Goal: Transaction & Acquisition: Purchase product/service

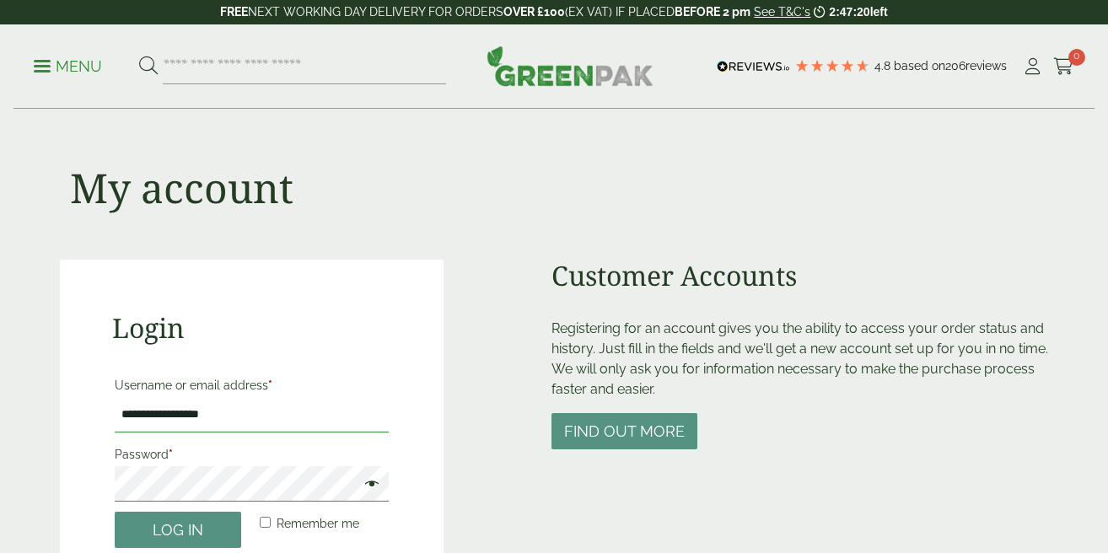
click at [240, 419] on input "**********" at bounding box center [252, 414] width 274 height 35
type input "**********"
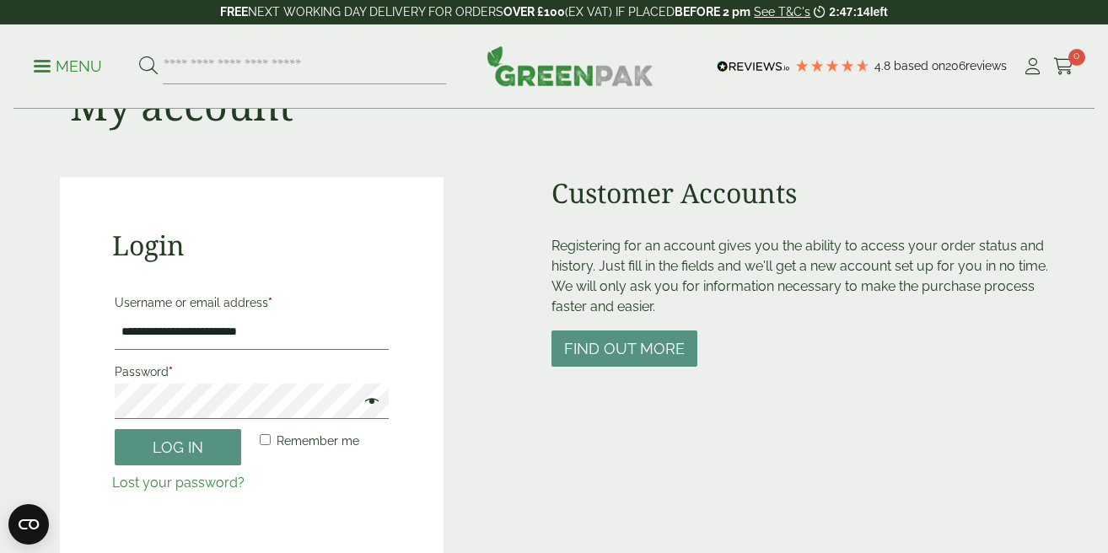
scroll to position [82, 0]
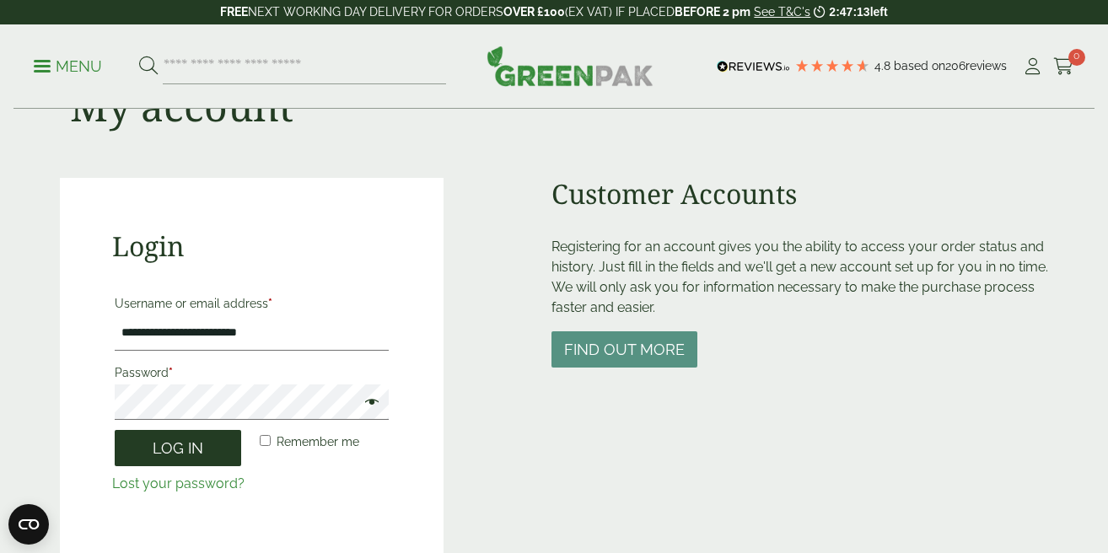
click at [183, 448] on button "Log in" at bounding box center [178, 448] width 126 height 36
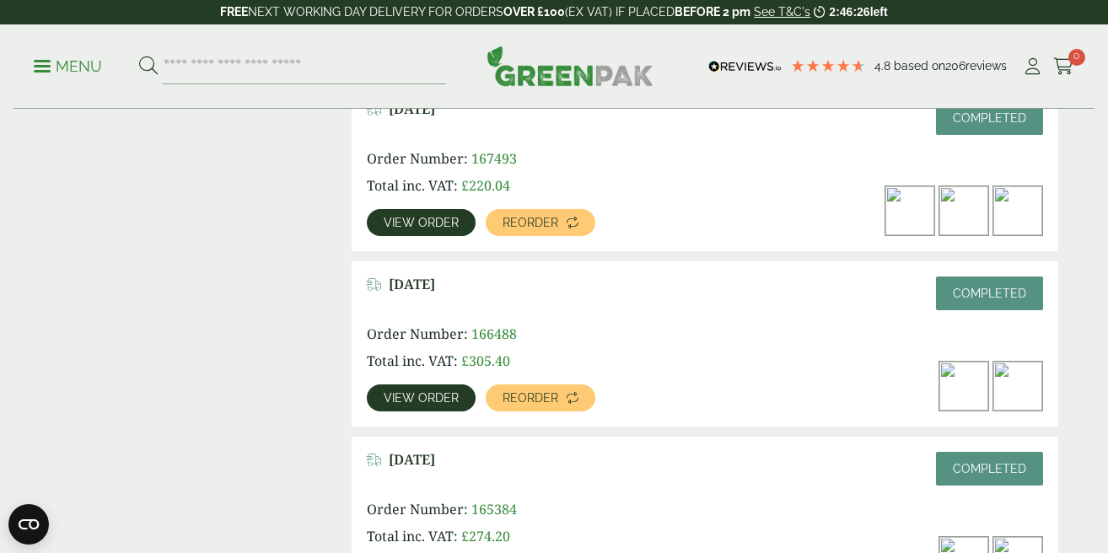
scroll to position [996, 0]
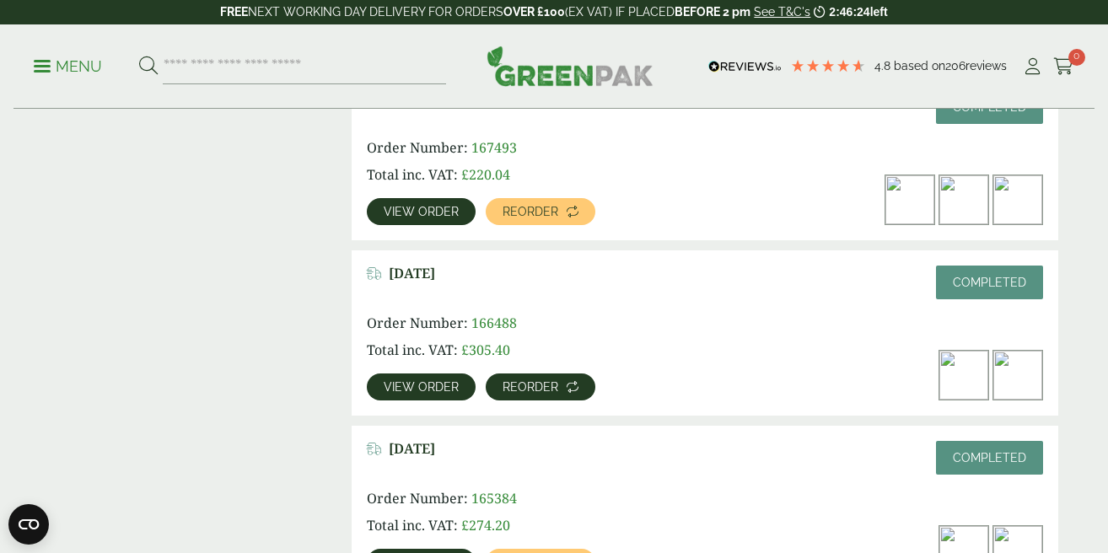
click at [520, 384] on span "Reorder" at bounding box center [530, 387] width 56 height 12
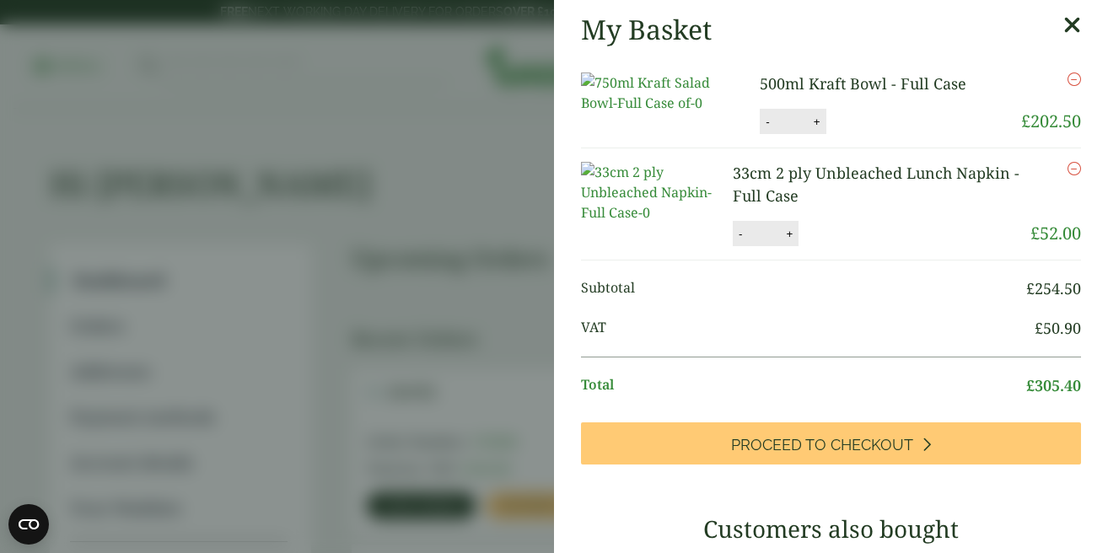
click at [1069, 29] on icon at bounding box center [1072, 25] width 18 height 24
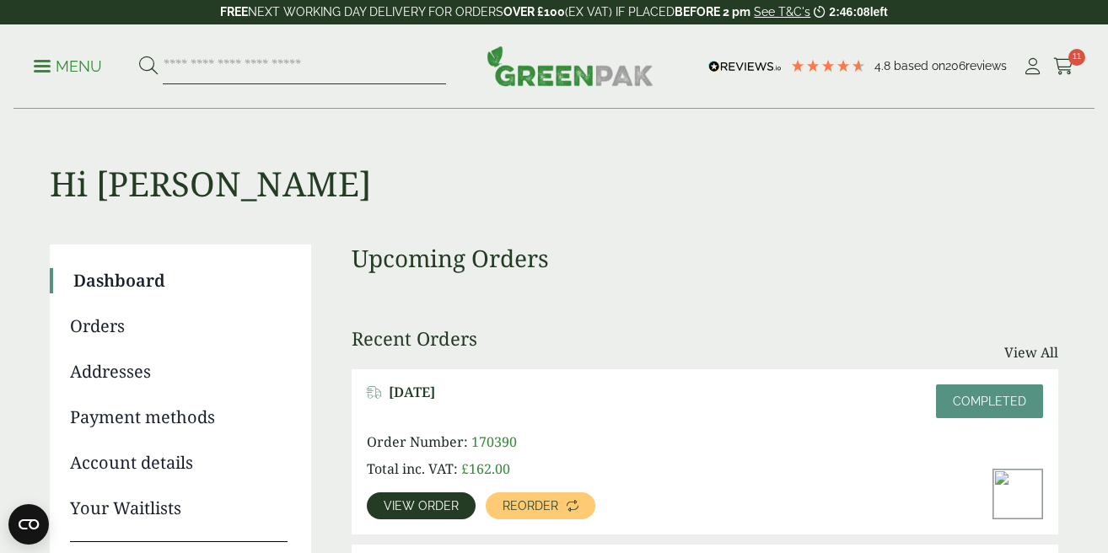
click at [333, 67] on input "search" at bounding box center [304, 66] width 283 height 35
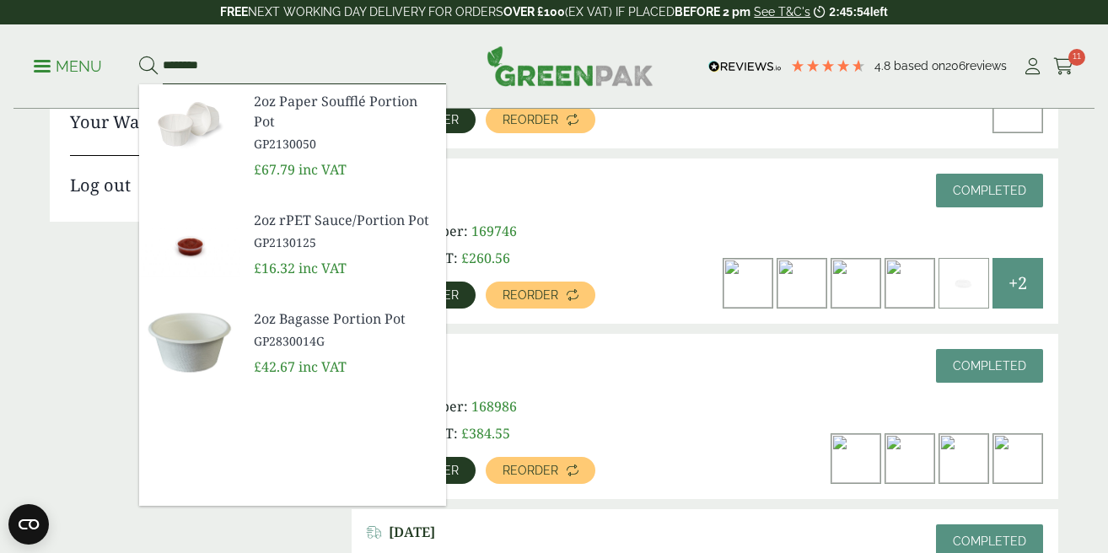
scroll to position [426, 0]
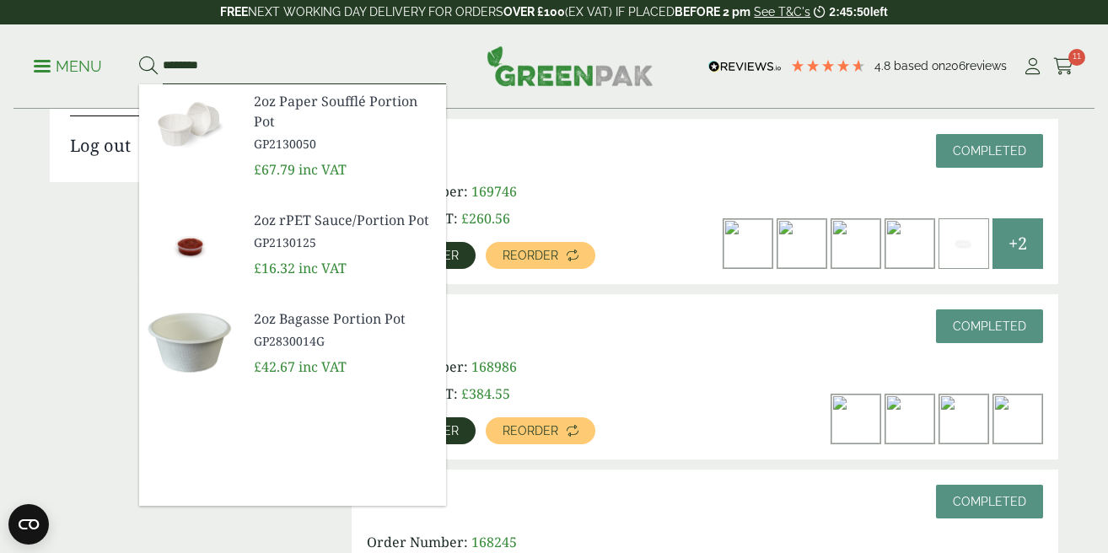
type input "********"
click at [660, 332] on div "August 29, 2025 Completed" at bounding box center [705, 326] width 676 height 34
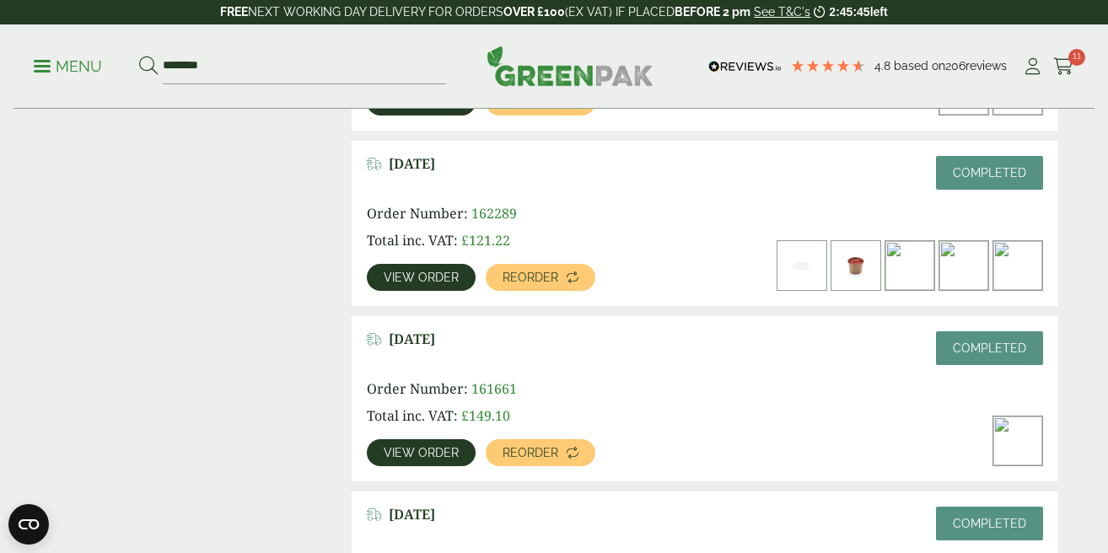
scroll to position [1831, 0]
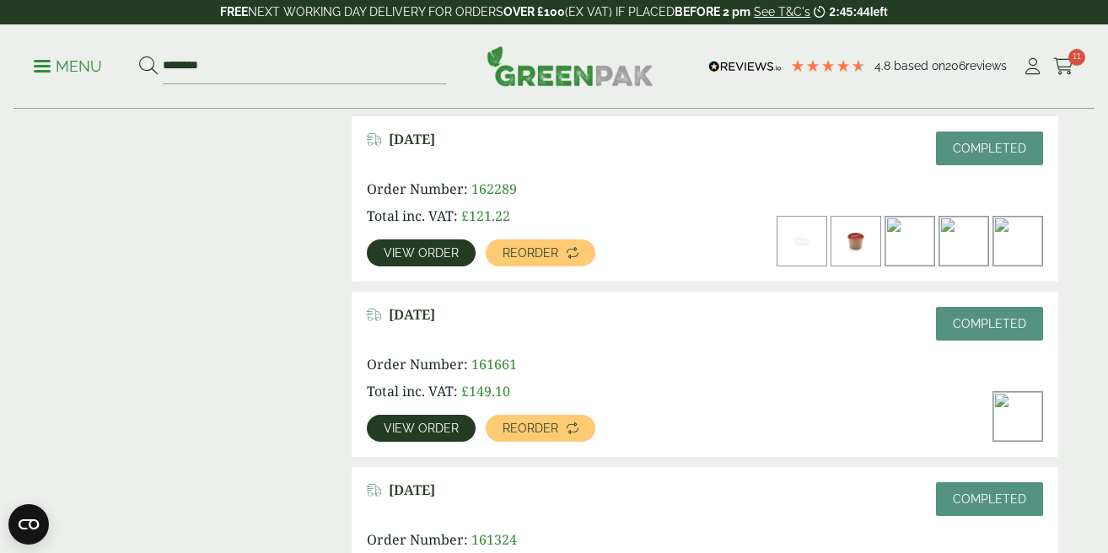
click at [425, 254] on span "View order" at bounding box center [421, 253] width 75 height 12
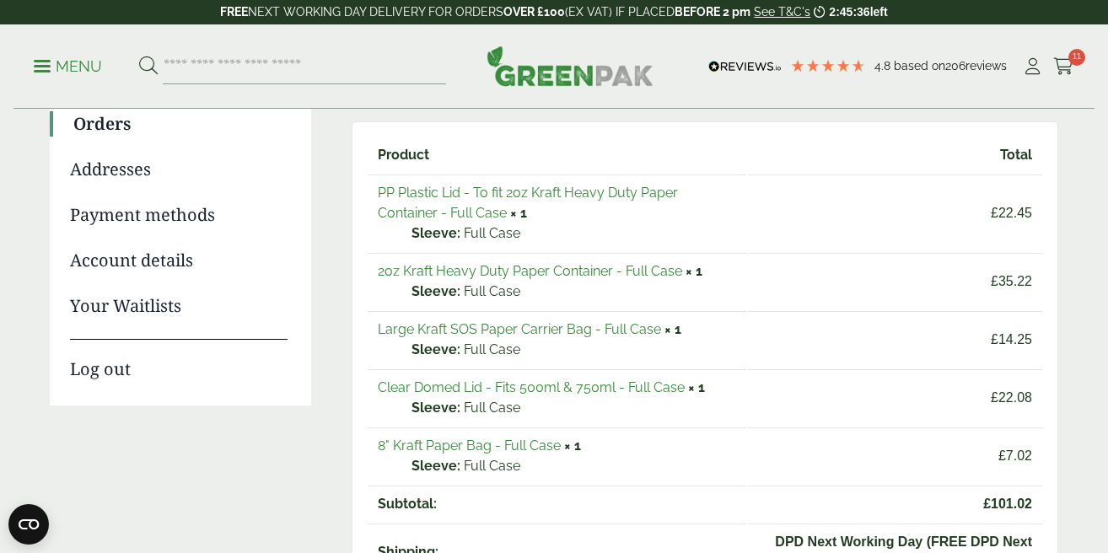
click at [513, 271] on link "2oz Kraft Heavy Duty Paper Container - Full Case" at bounding box center [530, 271] width 304 height 16
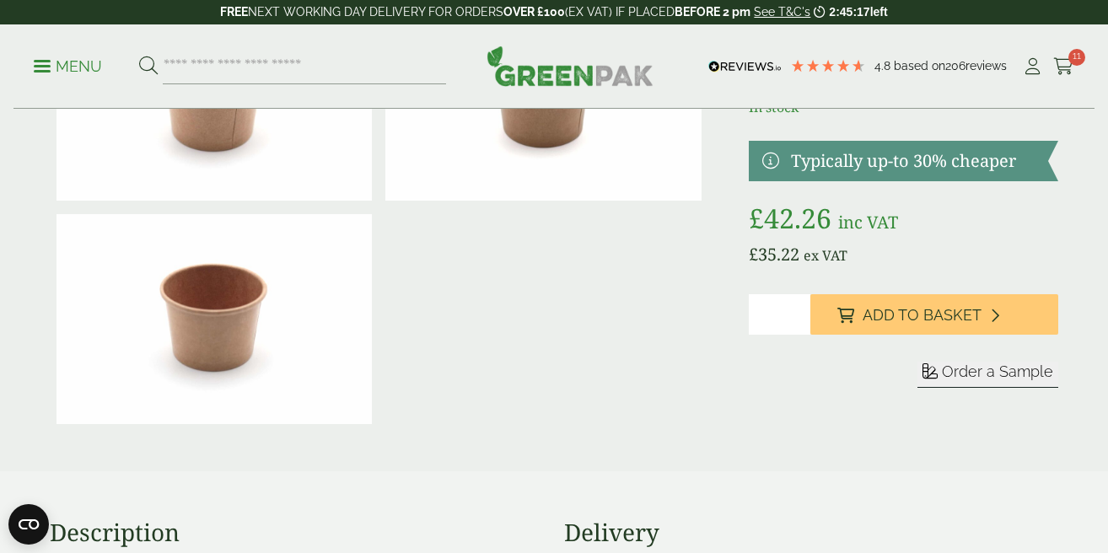
scroll to position [179, 0]
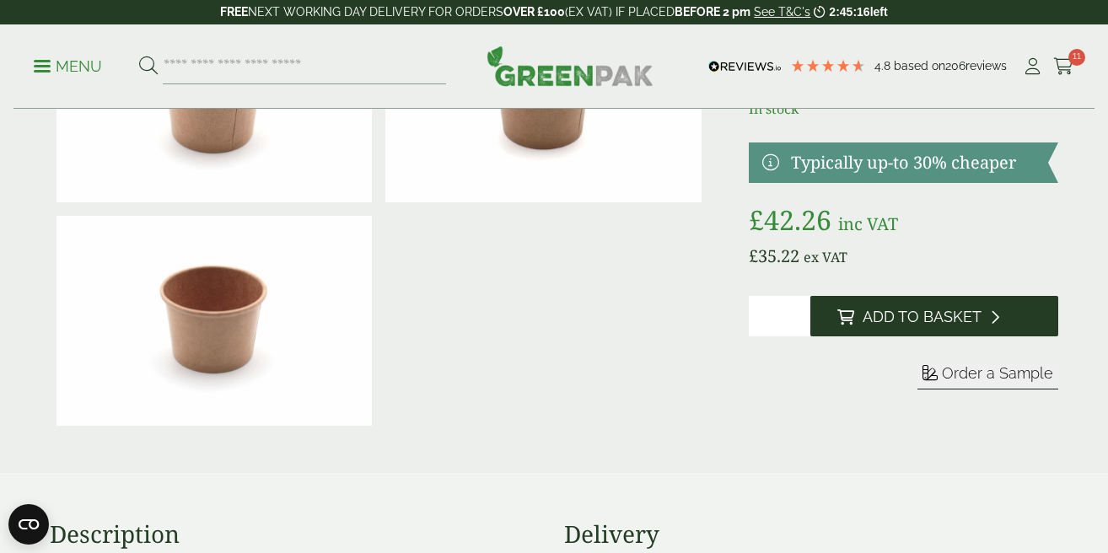
click at [879, 313] on span "Add to Basket" at bounding box center [921, 317] width 119 height 19
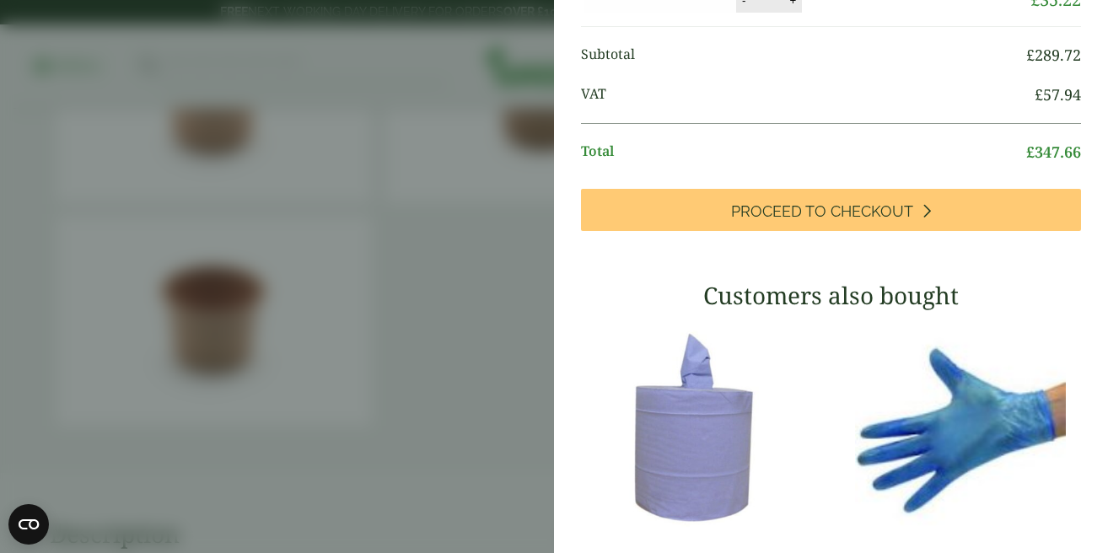
scroll to position [442, 0]
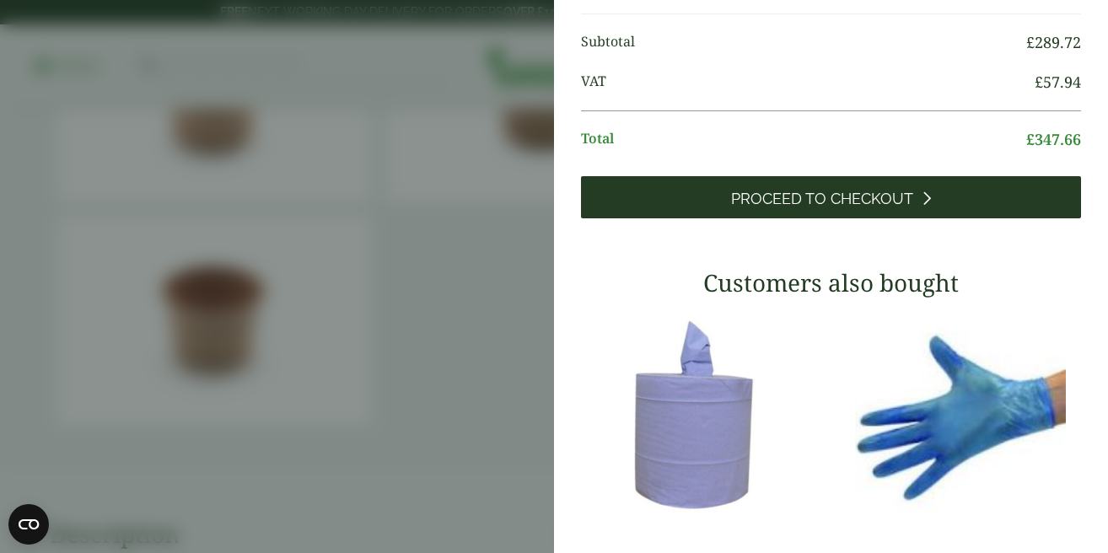
click at [813, 218] on link "Proceed to Checkout" at bounding box center [831, 197] width 500 height 42
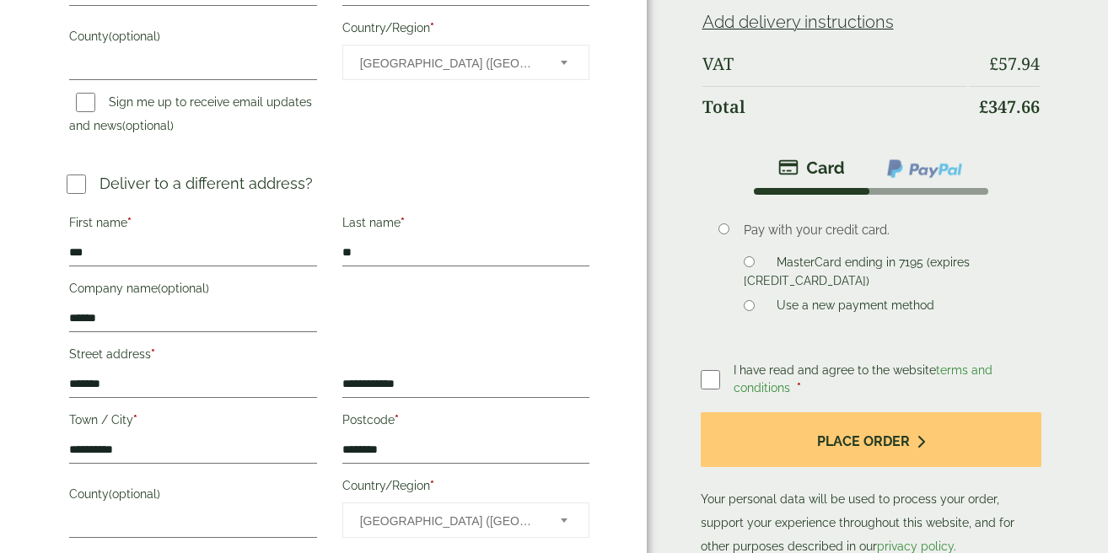
scroll to position [655, 0]
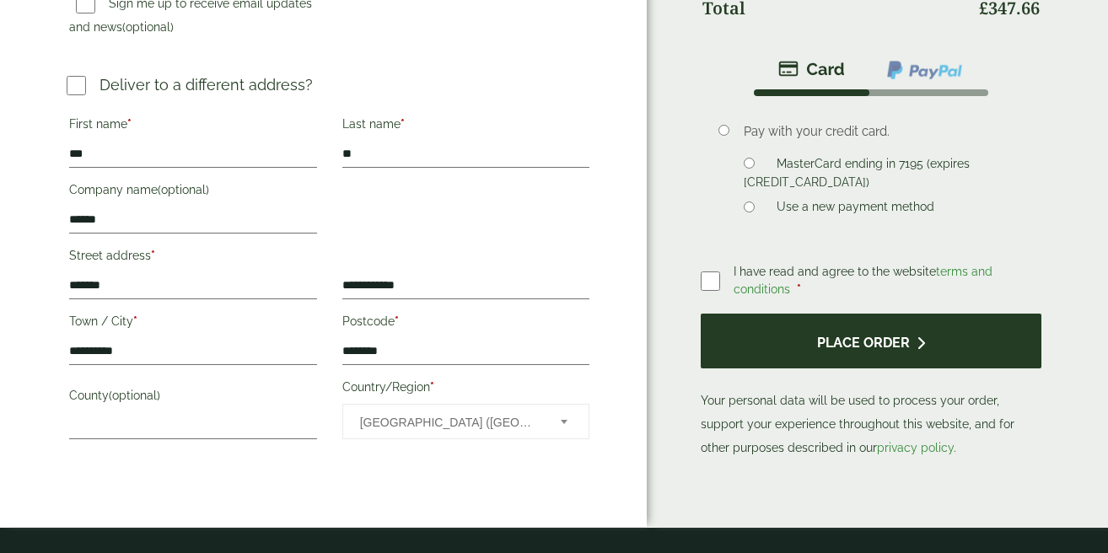
click at [807, 338] on button "Place order" at bounding box center [871, 341] width 341 height 55
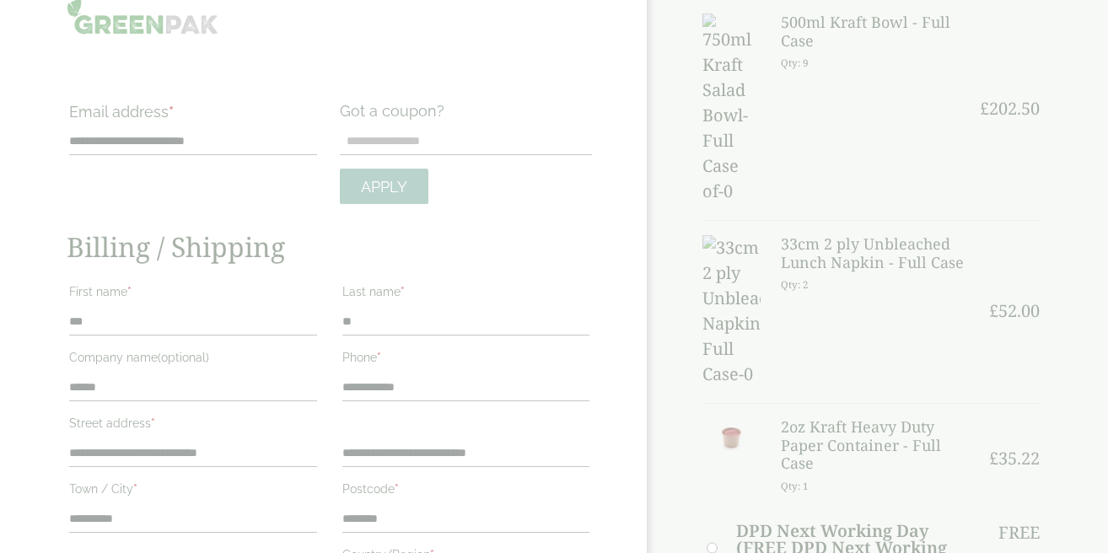
scroll to position [12, 0]
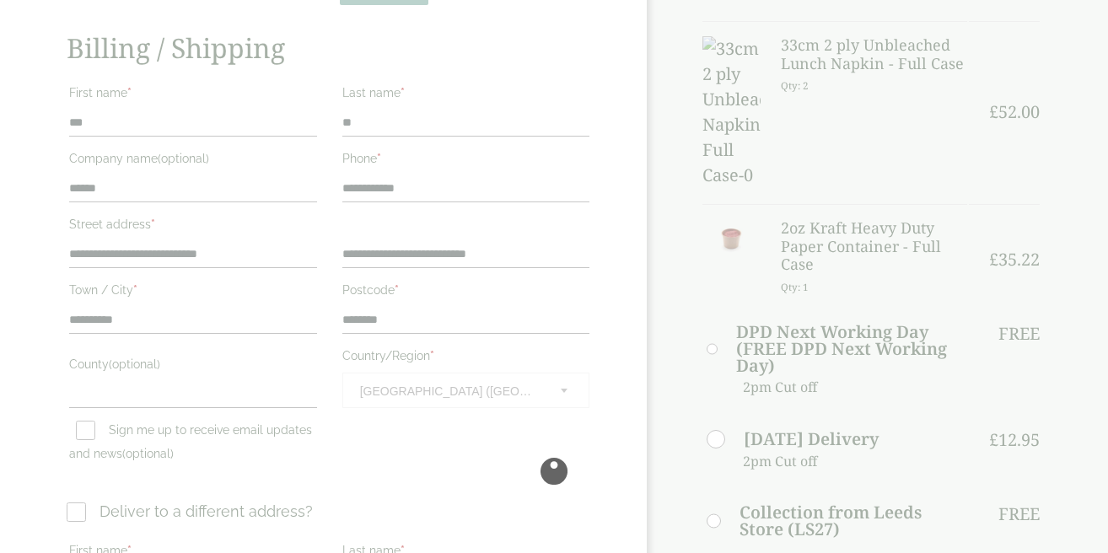
scroll to position [229, 0]
